Goal: Transaction & Acquisition: Purchase product/service

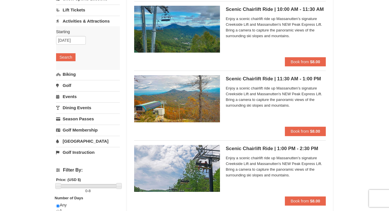
scroll to position [57, 0]
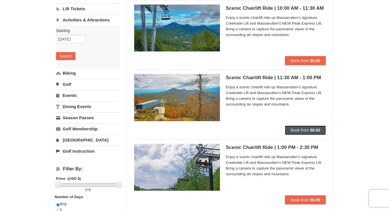
click at [301, 129] on span "Book from" at bounding box center [300, 130] width 18 height 5
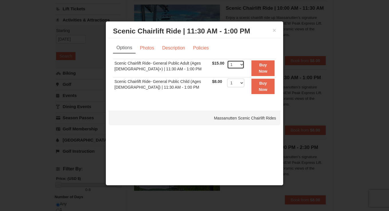
click at [240, 64] on select "1 2 3 4 5 6 7 8 9 10 11 12 13 14 15 16 17 18 19 20 21 22" at bounding box center [235, 64] width 17 height 9
select select "5"
click at [227, 60] on select "1 2 3 4 5 6 7 8 9 10 11 12 13 14 15 16 17 18 19 20 21 22" at bounding box center [235, 64] width 17 height 9
click at [265, 71] on strong "Buy Now" at bounding box center [263, 68] width 9 height 11
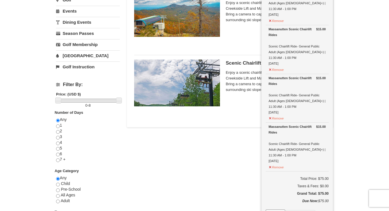
scroll to position [144, 0]
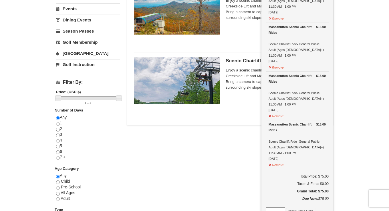
click at [249, 174] on div "Lodging Arrival Please format dates MM/DD/YYYY Please format dates MM/DD/YYYY 1…" at bounding box center [194, 88] width 277 height 386
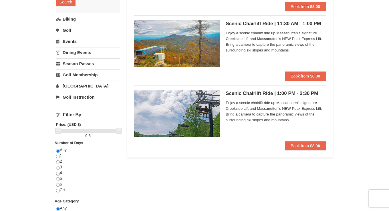
scroll to position [109, 0]
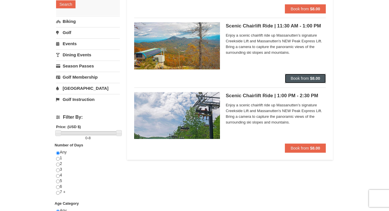
click at [317, 79] on strong "$8.00" at bounding box center [315, 78] width 10 height 5
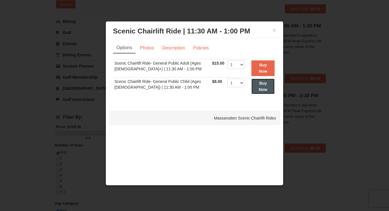
click at [260, 91] on strong "Buy Now" at bounding box center [263, 86] width 9 height 11
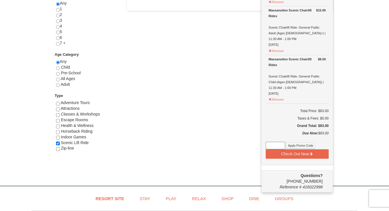
scroll to position [261, 0]
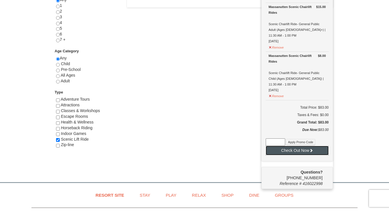
click at [319, 146] on button "Check Out Now" at bounding box center [297, 150] width 63 height 9
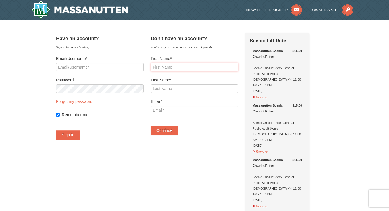
click at [207, 67] on input "First Name*" at bounding box center [195, 67] width 88 height 9
type input "Grace"
type input "Benolirao"
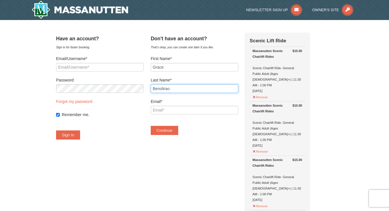
type input "[EMAIL_ADDRESS][DOMAIN_NAME]"
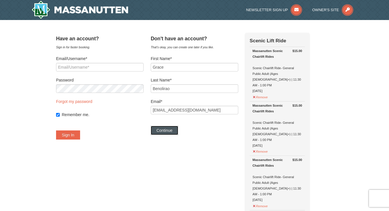
click at [178, 130] on button "Continue" at bounding box center [164, 130] width 27 height 9
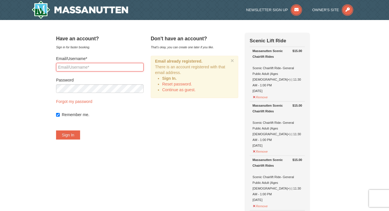
click at [134, 67] on input "Email/Username*" at bounding box center [100, 67] width 88 height 9
type input "[EMAIL_ADDRESS][DOMAIN_NAME]"
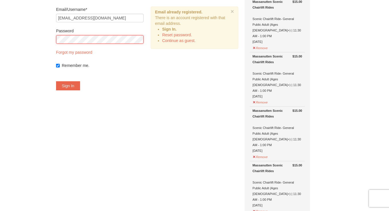
scroll to position [64, 0]
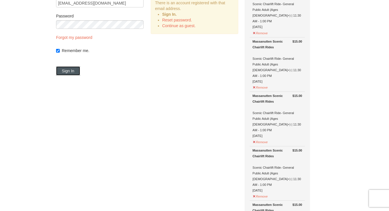
click at [74, 70] on button "Sign In" at bounding box center [68, 70] width 24 height 9
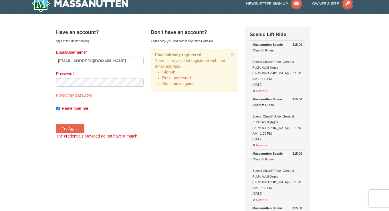
scroll to position [0, 0]
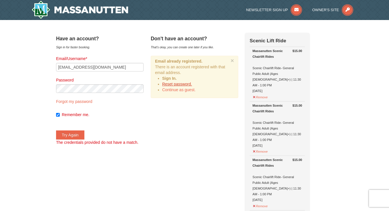
click at [185, 83] on link "Reset password." at bounding box center [177, 84] width 30 height 5
type input "[EMAIL_ADDRESS][DOMAIN_NAME]"
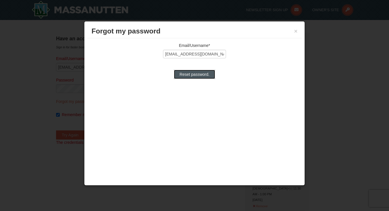
click at [192, 76] on input "Reset password." at bounding box center [194, 74] width 41 height 9
type input "Processing..."
type input "[EMAIL_ADDRESS][DOMAIN_NAME]"
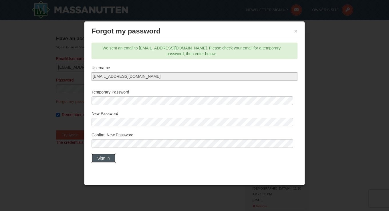
click at [104, 160] on button "Sign In" at bounding box center [104, 158] width 24 height 9
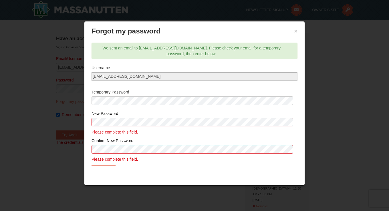
scroll to position [13, 0]
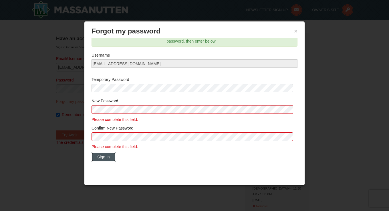
click at [99, 158] on button "Sign In" at bounding box center [104, 156] width 24 height 9
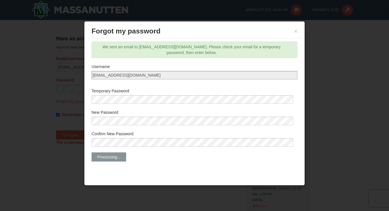
scroll to position [0, 0]
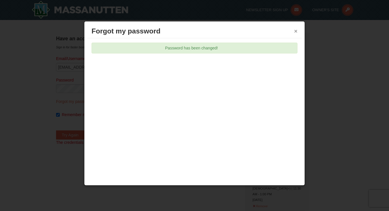
click at [296, 31] on button "×" at bounding box center [295, 31] width 3 height 6
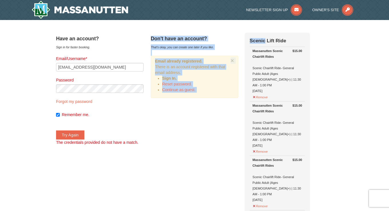
drag, startPoint x: 296, startPoint y: 31, endPoint x: 248, endPoint y: 127, distance: 107.6
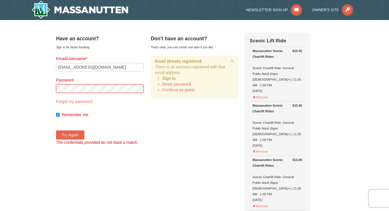
drag, startPoint x: 248, startPoint y: 127, endPoint x: 55, endPoint y: 87, distance: 197.2
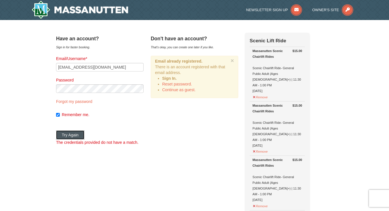
click at [75, 134] on button "Try Again" at bounding box center [70, 134] width 28 height 9
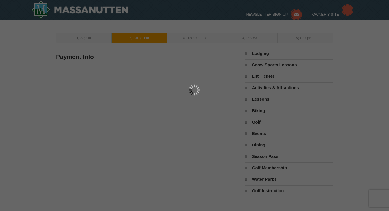
select select "9"
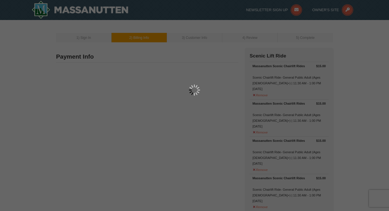
type input "[PERSON_NAME]"
type input "[STREET_ADDRESS][PERSON_NAME]"
type input "Charlottesville"
type input "22901"
type input "434"
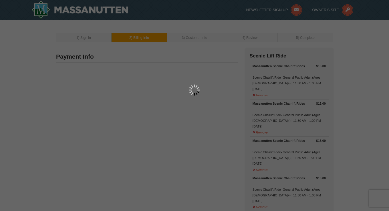
type input "327"
type input "2046"
type input "[EMAIL_ADDRESS][DOMAIN_NAME]"
select select "VA"
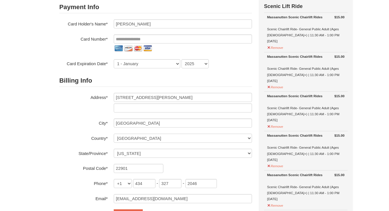
scroll to position [47, 0]
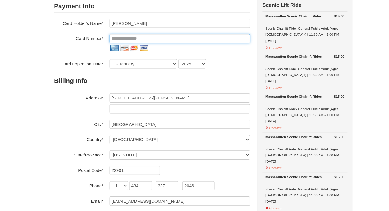
click at [164, 40] on input "tel" at bounding box center [173, 40] width 131 height 9
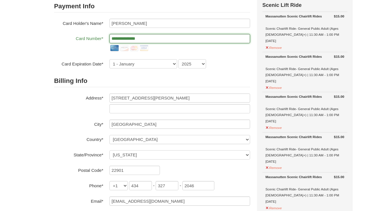
type input "**********"
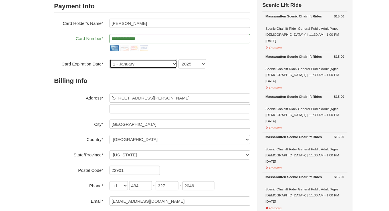
click at [158, 64] on select "1 - January 2 - February 3 - March 4 - April 5 - May 6 - June 7 - July 8 - Augu…" at bounding box center [139, 63] width 63 height 9
select select "2"
click at [108, 59] on select "1 - January 2 - February 3 - March 4 - April 5 - May 6 - June 7 - July 8 - Augu…" at bounding box center [139, 63] width 63 height 9
click at [184, 64] on select "2025 2026 2027 2028 2029 2030 2031 2032 2033 2034" at bounding box center [185, 63] width 26 height 9
select select "2029"
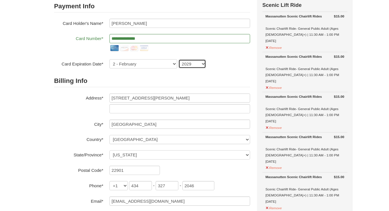
click at [172, 59] on select "2025 2026 2027 2028 2029 2030 2031 2032 2033 2034" at bounding box center [185, 63] width 26 height 9
click at [200, 75] on h2 "Billing Info" at bounding box center [147, 80] width 182 height 12
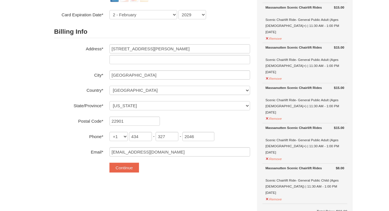
scroll to position [93, 0]
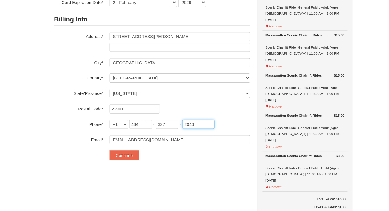
click at [188, 131] on input "2046" at bounding box center [190, 130] width 30 height 9
type input "2051"
click at [170, 168] on div "**********" at bounding box center [147, 62] width 182 height 215
click at [131, 161] on button "Continue" at bounding box center [121, 159] width 27 height 9
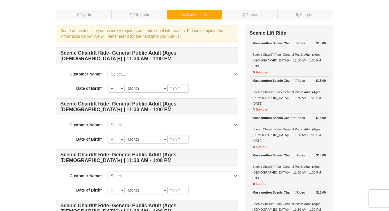
scroll to position [34, 0]
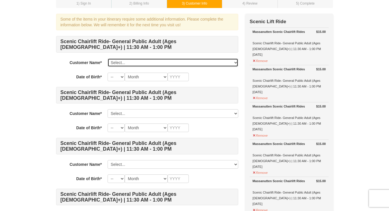
click at [234, 62] on select "Select... Grace Benolirao Add New..." at bounding box center [173, 62] width 131 height 9
select select "7764296"
click at [108, 58] on select "Select... Grace Benolirao Add New..." at bounding box center [173, 62] width 131 height 9
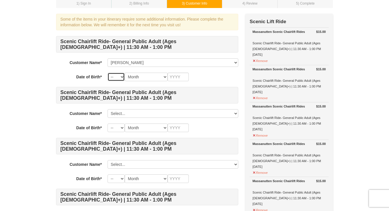
click at [123, 76] on select "-- 01 02 03 04 05 06 07 08 09 10 11 12 13 14 15 16 17 18 19 20 21 22 23 24 25 2…" at bounding box center [116, 77] width 17 height 9
click at [108, 73] on select "-- 01 02 03 04 05 06 07 08 09 10 11 12 13 14 15 16 17 18 19 20 21 22 23 24 25 2…" at bounding box center [116, 77] width 17 height 9
click at [122, 77] on select "-- 01 02 03 04 05 06 07 08 09 10 11 12 13 14 15 16 17 18 19 20 21 22 23 24 25 2…" at bounding box center [116, 77] width 17 height 9
select select "08"
click at [108, 73] on select "-- 01 02 03 04 05 06 07 08 09 10 11 12 13 14 15 16 17 18 19 20 21 22 23 24 25 2…" at bounding box center [116, 77] width 17 height 9
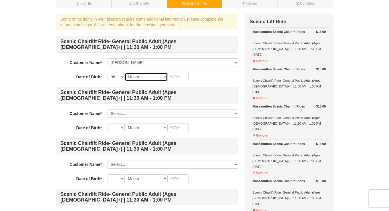
click at [162, 76] on select "Month January February March April May June July August September October Novem…" at bounding box center [146, 77] width 43 height 9
select select "03"
click at [125, 73] on select "Month January February March April May June July August September October Novem…" at bounding box center [146, 77] width 43 height 9
click at [177, 79] on input "text" at bounding box center [178, 77] width 21 height 9
type input "1974"
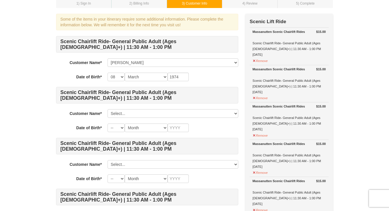
click at [178, 105] on div "Scenic Chairlift Ride- General Public Adult (Ages 13+) | 11:30 AM - 1:00 PM Cus…" at bounding box center [147, 186] width 182 height 300
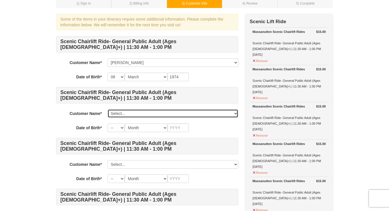
click at [237, 112] on select "Select... Grace Benolirao Add New..." at bounding box center [173, 113] width 131 height 9
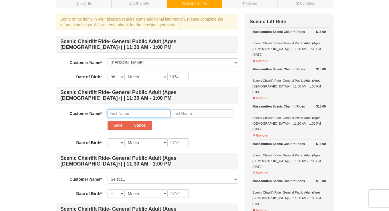
click at [164, 114] on input "text" at bounding box center [139, 113] width 63 height 9
type input "Mark"
click at [198, 115] on input "text" at bounding box center [201, 113] width 63 height 9
type input "Benolirao"
click at [124, 143] on select "-- 01 02 03 04 05 06 07 08 09 10 11 12 13 14 15 16 17 18 19 20 21 22 23 24 25 2…" at bounding box center [116, 142] width 17 height 9
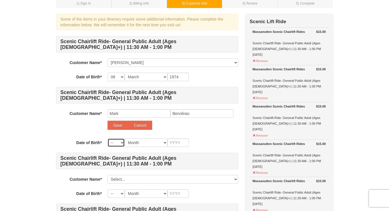
select select "14"
click at [108, 138] on select "-- 01 02 03 04 05 06 07 08 09 10 11 12 13 14 15 16 17 18 19 20 21 22 23 24 25 2…" at bounding box center [116, 142] width 17 height 9
click at [152, 142] on select "Month January February March April May June July August September October Novem…" at bounding box center [146, 142] width 43 height 9
select select "02"
click at [125, 138] on select "Month January February March April May June July August September October Novem…" at bounding box center [146, 142] width 43 height 9
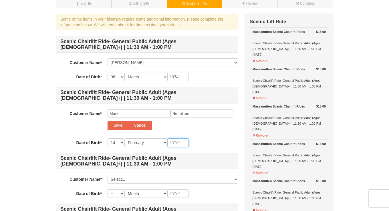
click at [174, 144] on input "text" at bounding box center [178, 142] width 21 height 9
type input "1987"
click at [197, 141] on div "-- 01 02 03 04 05 06 07 08 09 10 11 12 13 14 15 16 17 18 19 20 21 22 23 24 25 2…" at bounding box center [173, 142] width 131 height 9
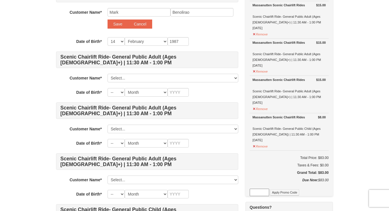
scroll to position [137, 0]
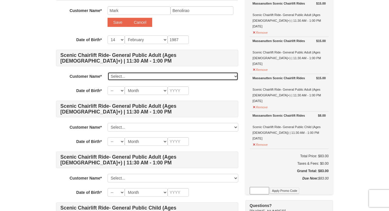
click at [236, 74] on select "Select... Grace Benolirao Add New..." at bounding box center [173, 76] width 131 height 9
select select
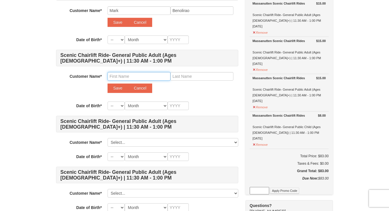
click at [160, 78] on input "text" at bounding box center [139, 76] width 63 height 9
type input "Marcus"
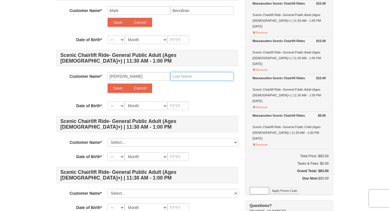
click at [183, 78] on input "text" at bounding box center [201, 76] width 63 height 9
type input "Benolirao"
drag, startPoint x: 122, startPoint y: 105, endPoint x: 126, endPoint y: 103, distance: 4.5
drag, startPoint x: 126, startPoint y: 103, endPoint x: 114, endPoint y: 99, distance: 12.6
click at [114, 99] on div "Scenic Chairlift Ride- General Public Adult (Ages 13+) | 11:30 AM - 1:00 PM Cus…" at bounding box center [147, 98] width 182 height 330
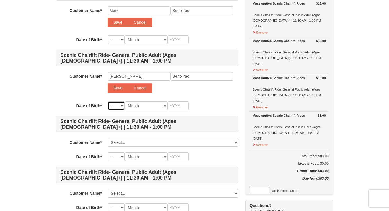
click at [121, 106] on select "-- 01 02 03 04 05 06 07 08 09 10 11 12 13 14 15 16 17 18 19 20 21 22 23 24 25 2…" at bounding box center [116, 106] width 17 height 9
select select "11"
click at [108, 102] on select "-- 01 02 03 04 05 06 07 08 09 10 11 12 13 14 15 16 17 18 19 20 21 22 23 24 25 2…" at bounding box center [116, 106] width 17 height 9
select select "11"
click at [155, 105] on select "Month January February March April May June July August September October Novem…" at bounding box center [146, 106] width 43 height 9
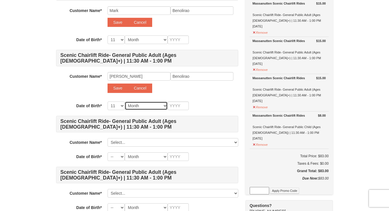
drag, startPoint x: 155, startPoint y: 105, endPoint x: 152, endPoint y: 104, distance: 3.6
click at [152, 104] on select "Month January February March April May June July August September October Novem…" at bounding box center [146, 106] width 43 height 9
click at [159, 103] on select "Month January February March April May June July August September October Novem…" at bounding box center [146, 106] width 43 height 9
select select "02"
click at [125, 102] on select "Month January February March April May June July August September October Novem…" at bounding box center [146, 106] width 43 height 9
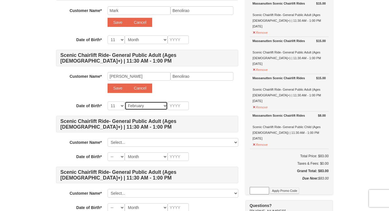
select select "02"
click at [176, 105] on input "text" at bounding box center [178, 106] width 21 height 9
type input "2"
type input "20"
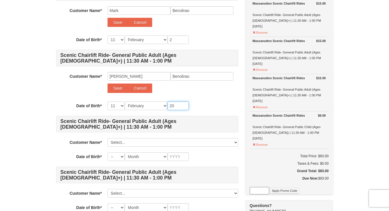
type input "20"
type input "200"
type input "2008"
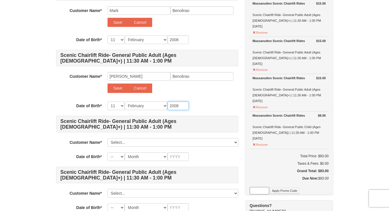
type input "2008"
click at [205, 107] on div "-- 01 02 03 04 05 06 07 08 09 10 11 12 13 14 15 16 17 18 19 20 21 22 23 24 25 2…" at bounding box center [173, 106] width 131 height 9
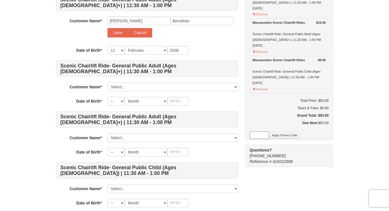
scroll to position [194, 0]
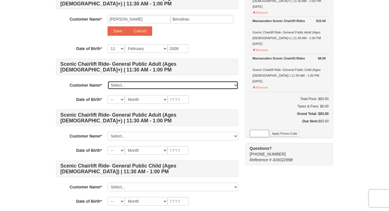
click at [234, 83] on select "Select... Grace Benolirao Add New..." at bounding box center [173, 85] width 131 height 9
select select
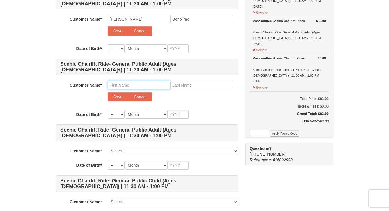
click at [161, 84] on input "text" at bounding box center [139, 85] width 63 height 9
click at [124, 49] on select "-- 01 02 03 04 05 06 07 08 09 10 11 12 13 14 15 16 17 18 19 20 21 22 23 24 25 2…" at bounding box center [116, 48] width 17 height 9
select select "11"
click at [108, 44] on select "-- 01 02 03 04 05 06 07 08 09 10 11 12 13 14 15 16 17 18 19 20 21 22 23 24 25 2…" at bounding box center [116, 48] width 17 height 9
select select "11"
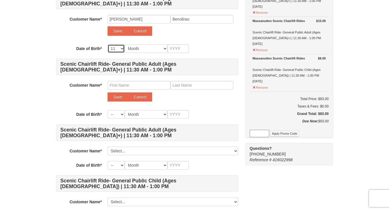
select select "11"
click at [164, 49] on select "Month January February March April May June July August September October Novem…" at bounding box center [146, 48] width 43 height 9
select select "02"
click at [125, 44] on select "Month January February March April May June July August September October Novem…" at bounding box center [146, 48] width 43 height 9
select select "02"
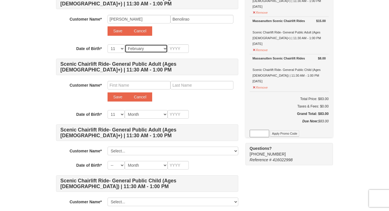
select select "02"
click at [180, 48] on input "text" at bounding box center [178, 48] width 21 height 9
type input "2"
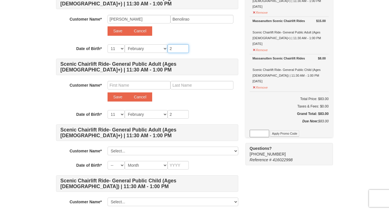
type input "20"
type input "200"
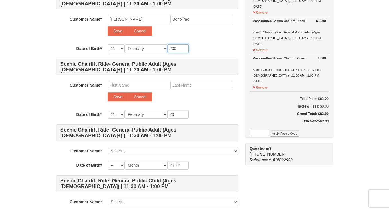
type input "200"
type input "2008"
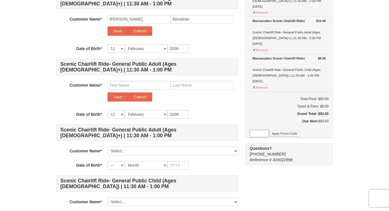
click at [207, 40] on div "Scenic Chairlift Ride- General Public Adult (Ages 13+) | 11:30 AM - 1:00 PM Cus…" at bounding box center [147, 48] width 182 height 345
click at [149, 85] on input "text" at bounding box center [139, 85] width 63 height 9
type input "Marilyn"
click at [181, 85] on input "text" at bounding box center [201, 85] width 63 height 9
type input "Ortiz"
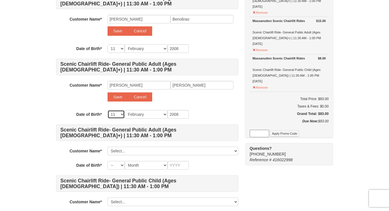
click at [123, 112] on select "-- 01 02 03 04 05 06 07 08 09 10 11 12 13 14 15 16 17 18 19 20 21 22 23 24 25 2…" at bounding box center [116, 114] width 17 height 9
select select "20"
click at [108, 110] on select "-- 01 02 03 04 05 06 07 08 09 10 11 12 13 14 15 16 17 18 19 20 21 22 23 24 25 2…" at bounding box center [116, 114] width 17 height 9
select select "20"
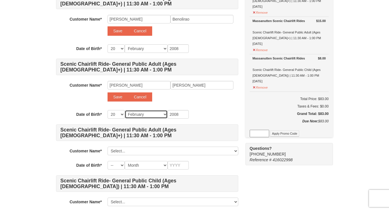
click at [150, 115] on select "Month January February March April May June July August September October Novem…" at bounding box center [146, 114] width 43 height 9
select select "08"
click at [125, 110] on select "Month January February March April May June July August September October Novem…" at bounding box center [146, 114] width 43 height 9
select select "08"
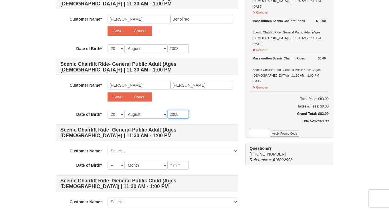
click at [181, 114] on input "2008" at bounding box center [178, 114] width 21 height 9
type input "20081"
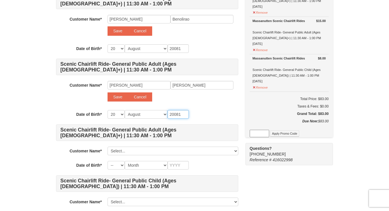
type input "200819"
type input "2008195"
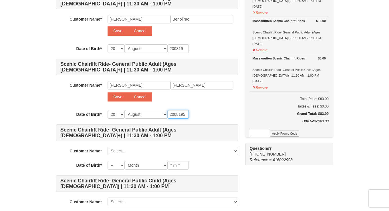
type input "2008195"
type input "20081959"
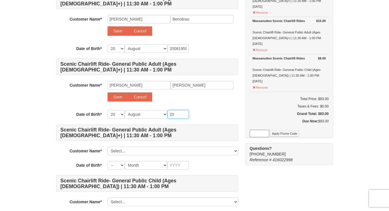
type input "2"
type input "1"
type input "19"
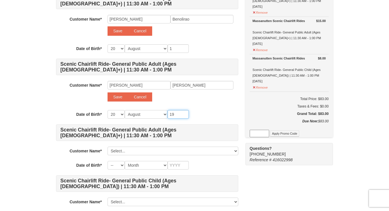
type input "19"
type input "195"
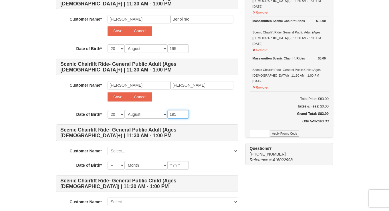
type input "1959"
click at [220, 110] on div "-- 01 02 03 04 05 06 07 08 09 10 11 12 13 14 15 16 17 18 19 20 21 22 23 24 25 2…" at bounding box center [173, 114] width 131 height 9
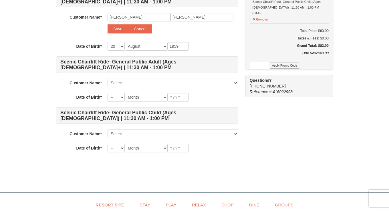
scroll to position [286, 0]
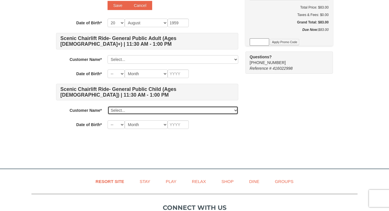
click at [238, 110] on select "Select... Grace Benolirao Add New..." at bounding box center [173, 110] width 131 height 9
select select
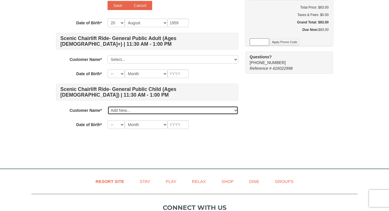
select select
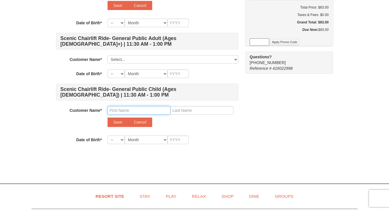
click at [157, 110] on input "text" at bounding box center [139, 110] width 63 height 9
type input "Zian"
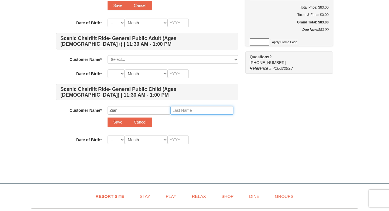
click at [185, 108] on input "text" at bounding box center [201, 110] width 63 height 9
type input "Benolirao"
click at [123, 139] on select "-- 01 02 03 04 05 06 07 08 09 10 11 12 13 14 15 16 17 18 19 20 21 22 23 24 25 2…" at bounding box center [116, 140] width 17 height 9
select select "27"
click at [108, 136] on select "-- 01 02 03 04 05 06 07 08 09 10 11 12 13 14 15 16 17 18 19 20 21 22 23 24 25 2…" at bounding box center [116, 140] width 17 height 9
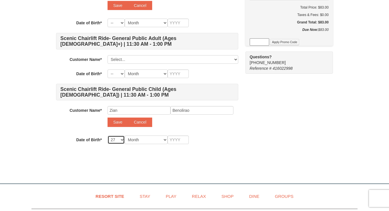
select select "27"
click at [166, 140] on select "Month January February March April May June July August September October Novem…" at bounding box center [146, 140] width 43 height 9
select select "04"
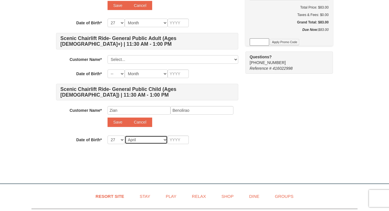
click at [125, 136] on select "Month January February March April May June July August September October Novem…" at bounding box center [146, 140] width 43 height 9
select select "04"
click at [176, 139] on input "text" at bounding box center [178, 140] width 21 height 9
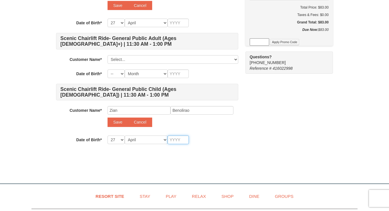
type input "2"
type input "20"
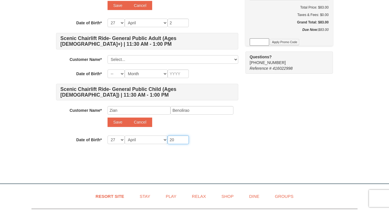
type input "20"
type input "201"
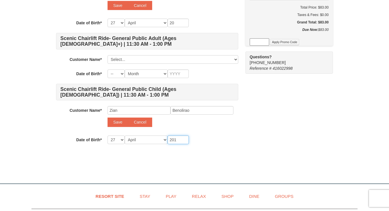
type input "201"
type input "2014"
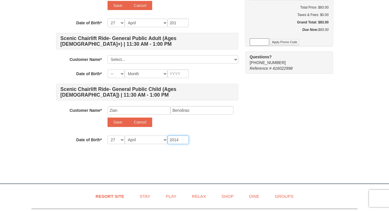
type input "2014"
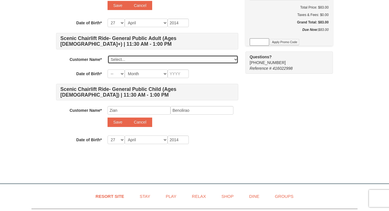
click at [234, 58] on select "Select... Grace Benolirao Add New..." at bounding box center [173, 59] width 131 height 9
select select
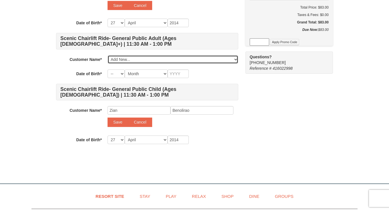
select select
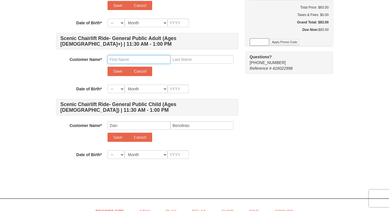
click at [157, 57] on input "text" at bounding box center [139, 59] width 63 height 9
type input "Marvin"
click at [179, 59] on input "text" at bounding box center [201, 59] width 63 height 9
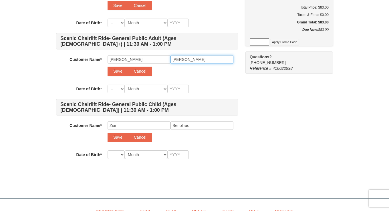
type input "Deane"
click at [121, 88] on select "-- 01 02 03 04 05 06 07 08 09 10 11 12 13 14 15 16 17 18 19 20 21 22 23 24 25 2…" at bounding box center [116, 89] width 17 height 9
select select "09"
click at [108, 85] on select "-- 01 02 03 04 05 06 07 08 09 10 11 12 13 14 15 16 17 18 19 20 21 22 23 24 25 2…" at bounding box center [116, 89] width 17 height 9
select select "09"
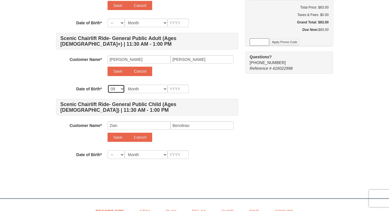
select select "09"
click at [163, 153] on select "Month January February March April May June July August September October Novem…" at bounding box center [146, 154] width 43 height 9
select select "06"
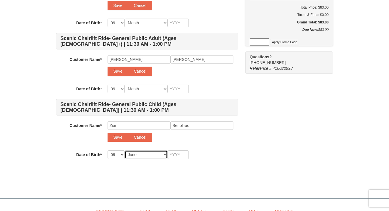
click at [125, 150] on select "Month January February March April May June July August September October Novem…" at bounding box center [146, 154] width 43 height 9
select select "06"
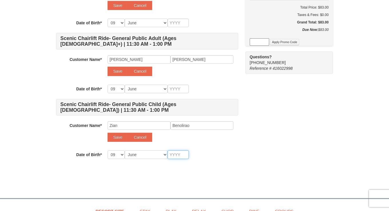
click at [182, 155] on input "text" at bounding box center [178, 154] width 21 height 9
type input "1"
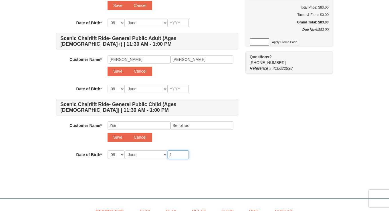
type input "1"
type input "19"
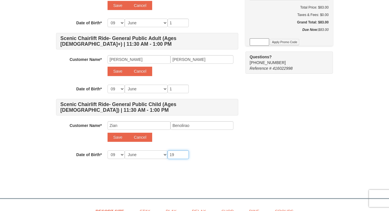
type input "19"
type input "195"
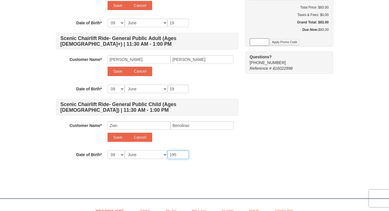
type input "195"
type input "1952"
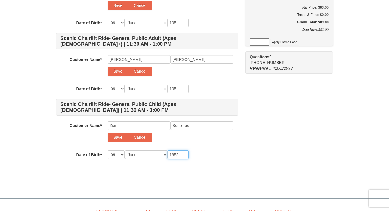
type input "1952"
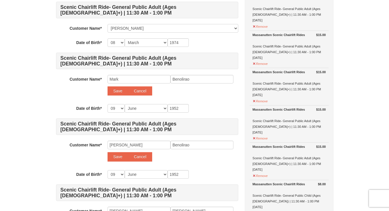
scroll to position [80, 0]
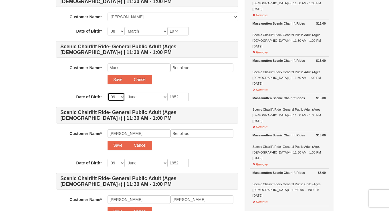
click at [121, 96] on select "-- 01 02 03 04 05 06 07 08 09 10 11 12 13 14 15 16 17 18 19 20 21 22 23 24 25 2…" at bounding box center [116, 97] width 17 height 9
select select "14"
click at [108, 93] on select "-- 01 02 03 04 05 06 07 08 09 10 11 12 13 14 15 16 17 18 19 20 21 22 23 24 25 2…" at bounding box center [116, 97] width 17 height 9
select select "14"
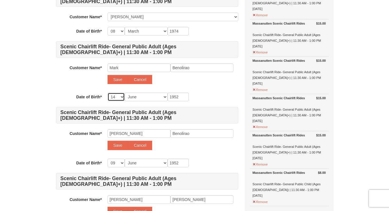
select select "14"
click at [161, 97] on select "Month January February March April May June July August September October Novem…" at bounding box center [146, 97] width 43 height 9
select select "02"
click at [125, 93] on select "Month January February March April May June July August September October Novem…" at bounding box center [146, 97] width 43 height 9
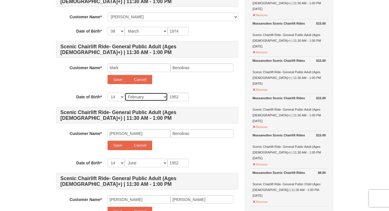
select select "02"
click at [183, 97] on input "1952" at bounding box center [178, 97] width 21 height 9
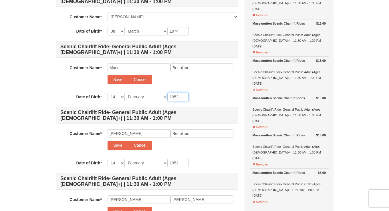
type input "195"
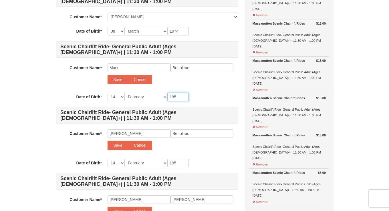
type input "19"
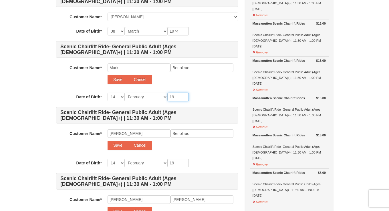
type input "1"
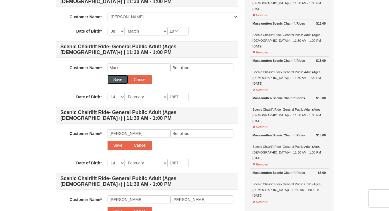
click at [121, 78] on button "Save" at bounding box center [118, 79] width 21 height 9
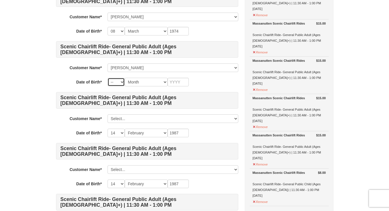
click at [123, 82] on select "-- 01 02 03 04 05 06 07 08 09 10 11 12 13 14 15 16 17 18 19 20 21 22 23 24 25 2…" at bounding box center [116, 82] width 17 height 9
click at [108, 78] on select "-- 01 02 03 04 05 06 07 08 09 10 11 12 13 14 15 16 17 18 19 20 21 22 23 24 25 2…" at bounding box center [116, 82] width 17 height 9
click at [165, 82] on select "Month January February March April May June July August September October Novem…" at bounding box center [146, 82] width 43 height 9
click at [125, 78] on select "Month January February March April May June July August September October Novem…" at bounding box center [146, 82] width 43 height 9
click at [181, 81] on input "text" at bounding box center [178, 82] width 21 height 9
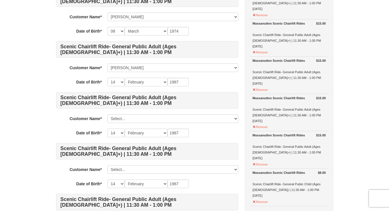
click at [204, 78] on div "-- 01 02 03 04 05 06 07 08 09 10 11 12 13 14 15 16 17 18 19 20 21 22 23 24 25 2…" at bounding box center [173, 82] width 131 height 9
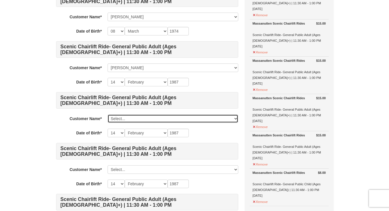
click at [234, 117] on select "Select... Grace Benolirao Mark Benolirao Add New..." at bounding box center [173, 118] width 131 height 9
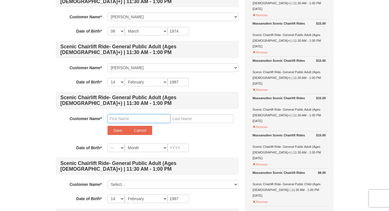
click at [136, 119] on input "text" at bounding box center [139, 118] width 63 height 9
click at [183, 120] on input "text" at bounding box center [201, 118] width 63 height 9
click at [117, 129] on button "Save" at bounding box center [118, 130] width 21 height 9
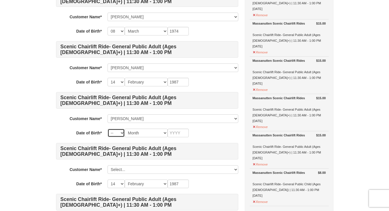
click at [122, 132] on select "-- 01 02 03 04 05 06 07 08 09 10 11 12 13 14 15 16 17 18 19 20 21 22 23 24 25 2…" at bounding box center [116, 133] width 17 height 9
click at [108, 129] on select "-- 01 02 03 04 05 06 07 08 09 10 11 12 13 14 15 16 17 18 19 20 21 22 23 24 25 2…" at bounding box center [116, 133] width 17 height 9
click at [159, 132] on select "Month January February March April May June July August September October Novem…" at bounding box center [146, 133] width 43 height 9
click at [125, 129] on select "Month January February March April May June July August September October Novem…" at bounding box center [146, 133] width 43 height 9
click at [181, 133] on input "text" at bounding box center [178, 133] width 21 height 9
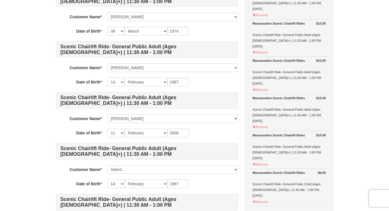
click at [205, 133] on div "-- 01 02 03 04 05 06 07 08 09 10 11 12 13 14 15 16 17 18 19 20 21 22 23 24 25 2…" at bounding box center [173, 133] width 131 height 9
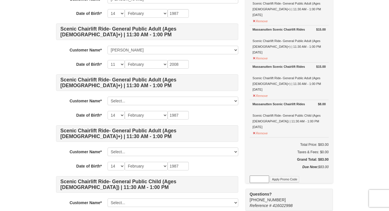
scroll to position [160, 0]
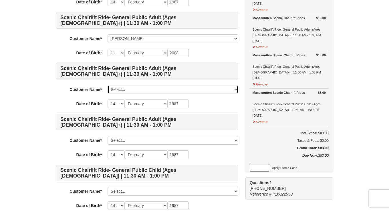
click at [236, 88] on select "Select... Grace Benolirao Mark Benolirao Marcus Benolirao Add New..." at bounding box center [173, 89] width 131 height 9
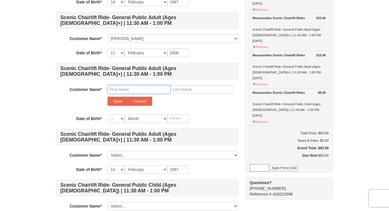
click at [152, 89] on input "text" at bounding box center [139, 89] width 63 height 9
click at [178, 91] on input "text" at bounding box center [201, 89] width 63 height 9
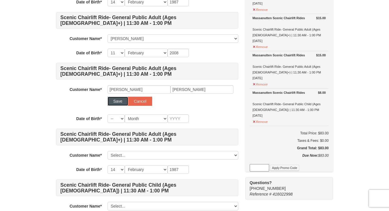
click at [122, 101] on button "Save" at bounding box center [118, 101] width 21 height 9
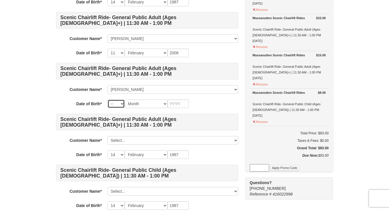
click at [123, 103] on select "-- 01 02 03 04 05 06 07 08 09 10 11 12 13 14 15 16 17 18 19 20 21 22 23 24 25 2…" at bounding box center [116, 104] width 17 height 9
click at [108, 100] on select "-- 01 02 03 04 05 06 07 08 09 10 11 12 13 14 15 16 17 18 19 20 21 22 23 24 25 2…" at bounding box center [116, 104] width 17 height 9
click at [147, 104] on select "Month January February March April May June July August September October Novem…" at bounding box center [146, 104] width 43 height 9
click at [125, 100] on select "Month January February March April May June July August September October Novem…" at bounding box center [146, 104] width 43 height 9
click at [182, 105] on input "text" at bounding box center [178, 104] width 21 height 9
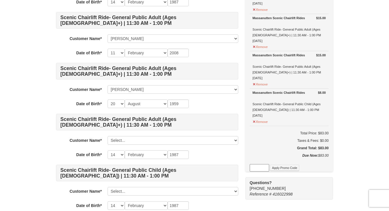
click at [206, 102] on div "-- 01 02 03 04 05 06 07 08 09 10 11 12 13 14 15 16 17 18 19 20 21 22 23 24 25 2…" at bounding box center [173, 104] width 131 height 9
click at [236, 153] on div "-- 01 02 03 04 05 06 07 08 09 10 11 12 13 14 15 16 17 18 19 20 21 22 23 24 25 2…" at bounding box center [173, 154] width 131 height 9
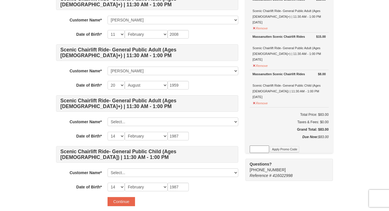
scroll to position [183, 0]
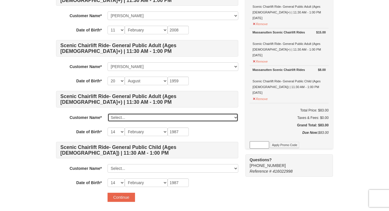
click at [236, 116] on select "Select... Grace Benolirao Mark Benolirao Marcus Benolirao Marilyn Ortiz Add New…" at bounding box center [173, 117] width 131 height 9
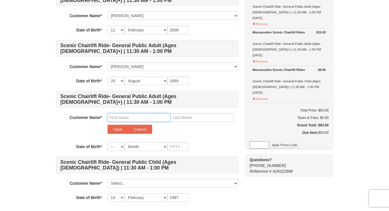
click at [140, 114] on input "text" at bounding box center [139, 117] width 63 height 9
click at [179, 120] on input "text" at bounding box center [201, 117] width 63 height 9
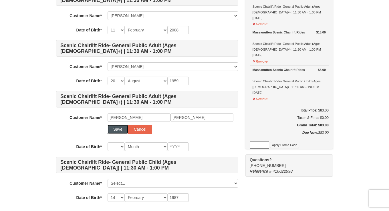
click at [120, 130] on button "Save" at bounding box center [118, 129] width 21 height 9
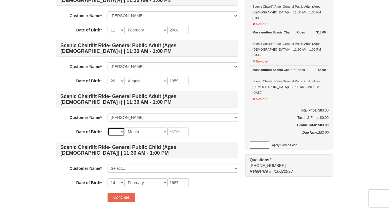
click at [121, 131] on select "-- 01 02 03 04 05 06 07 08 09 10 11 12 13 14 15 16 17 18 19 20 21 22 23 24 25 2…" at bounding box center [116, 132] width 17 height 9
click at [108, 128] on select "-- 01 02 03 04 05 06 07 08 09 10 11 12 13 14 15 16 17 18 19 20 21 22 23 24 25 2…" at bounding box center [116, 132] width 17 height 9
click at [163, 132] on select "Month January February March April May June July August September October Novem…" at bounding box center [146, 132] width 43 height 9
click at [125, 128] on select "Month January February March April May June July August September October Novem…" at bounding box center [146, 132] width 43 height 9
click at [175, 132] on input "text" at bounding box center [178, 132] width 21 height 9
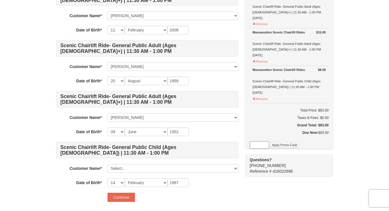
click at [212, 131] on div "-- 01 02 03 04 05 06 07 08 09 10 11 12 13 14 15 16 17 18 19 20 21 22 23 24 25 2…" at bounding box center [173, 132] width 131 height 9
click at [227, 178] on div "-- 01 02 03 04 05 06 07 08 09 10 11 12 13 14 15 16 17 18 19 20 21 22 23 24 25 2…" at bounding box center [173, 182] width 131 height 9
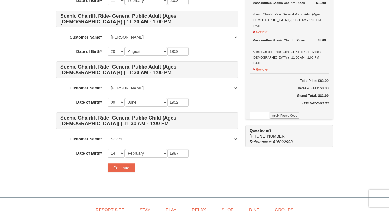
scroll to position [217, 0]
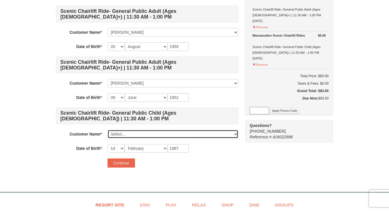
click at [236, 133] on select "Select... Grace Benolirao Mark Benolirao Marcus Benolirao Marilyn Ortiz Marvin …" at bounding box center [173, 134] width 131 height 9
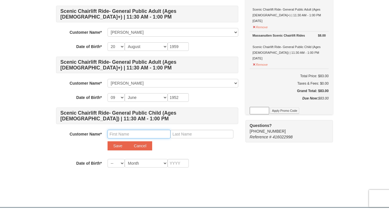
click at [132, 133] on input "text" at bounding box center [139, 134] width 63 height 9
click at [181, 133] on input "text" at bounding box center [201, 134] width 63 height 9
click at [125, 148] on button "Save" at bounding box center [118, 145] width 21 height 9
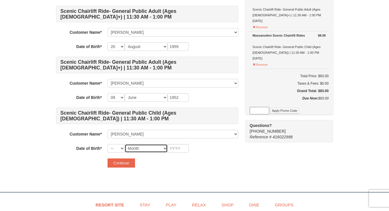
click at [125, 147] on select "Month January February March April May June July August September October Novem…" at bounding box center [146, 148] width 43 height 9
click at [125, 144] on select "Month January February March April May June July August September October Novem…" at bounding box center [146, 148] width 43 height 9
click at [122, 146] on select "-- 01 02 03 04 05 06 07 08 09 10 11 12 13 14 15 16 17 18 19 20 21 22 23 24 25 2…" at bounding box center [116, 148] width 17 height 9
click at [108, 144] on select "-- 01 02 03 04 05 06 07 08 09 10 11 12 13 14 15 16 17 18 19 20 21 22 23 24 25 2…" at bounding box center [116, 148] width 17 height 9
drag, startPoint x: 176, startPoint y: 147, endPoint x: 168, endPoint y: 163, distance: 17.6
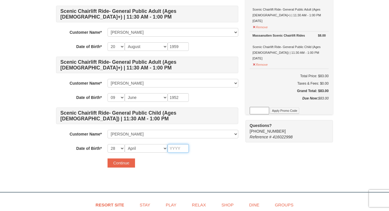
click at [168, 163] on form "Scenic Chairlift Ride- General Public Adult (Ages 13+) | 11:30 AM - 1:00 PM Cus…" at bounding box center [147, 10] width 182 height 315
click at [120, 148] on select "-- 01 02 03 04 05 06 07 08 09 10 11 12 13 14 15 16 17 18 19 20 21 22 23 24 25 2…" at bounding box center [116, 148] width 17 height 9
click at [108, 144] on select "-- 01 02 03 04 05 06 07 08 09 10 11 12 13 14 15 16 17 18 19 20 21 22 23 24 25 2…" at bounding box center [116, 148] width 17 height 9
click at [184, 148] on input "text" at bounding box center [178, 148] width 21 height 9
click at [189, 161] on div "Continue" at bounding box center [173, 162] width 131 height 9
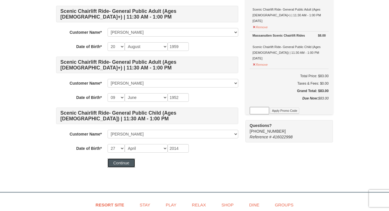
click at [123, 163] on button "Continue" at bounding box center [121, 162] width 27 height 9
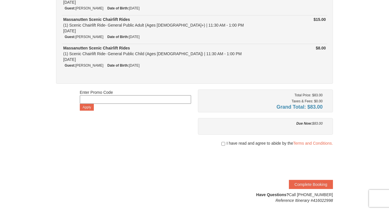
scroll to position [172, 0]
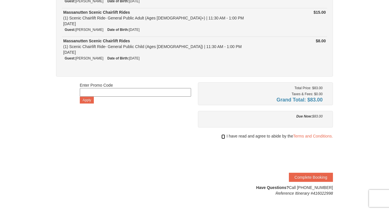
click at [222, 134] on input "checkbox" at bounding box center [223, 136] width 4 height 5
checkbox input "true"
click at [301, 174] on button "Complete Booking" at bounding box center [311, 177] width 44 height 9
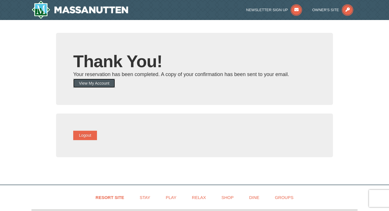
click at [110, 84] on button "View My Account" at bounding box center [94, 83] width 42 height 9
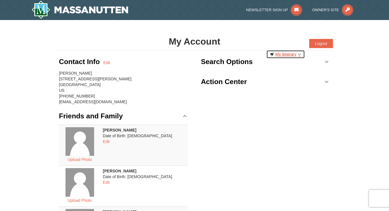
click at [298, 54] on link "My Itinerary" at bounding box center [285, 54] width 39 height 9
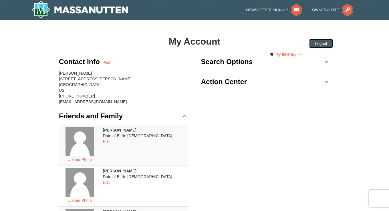
click at [325, 45] on button "Logout" at bounding box center [321, 43] width 24 height 9
